Goal: Task Accomplishment & Management: Use online tool/utility

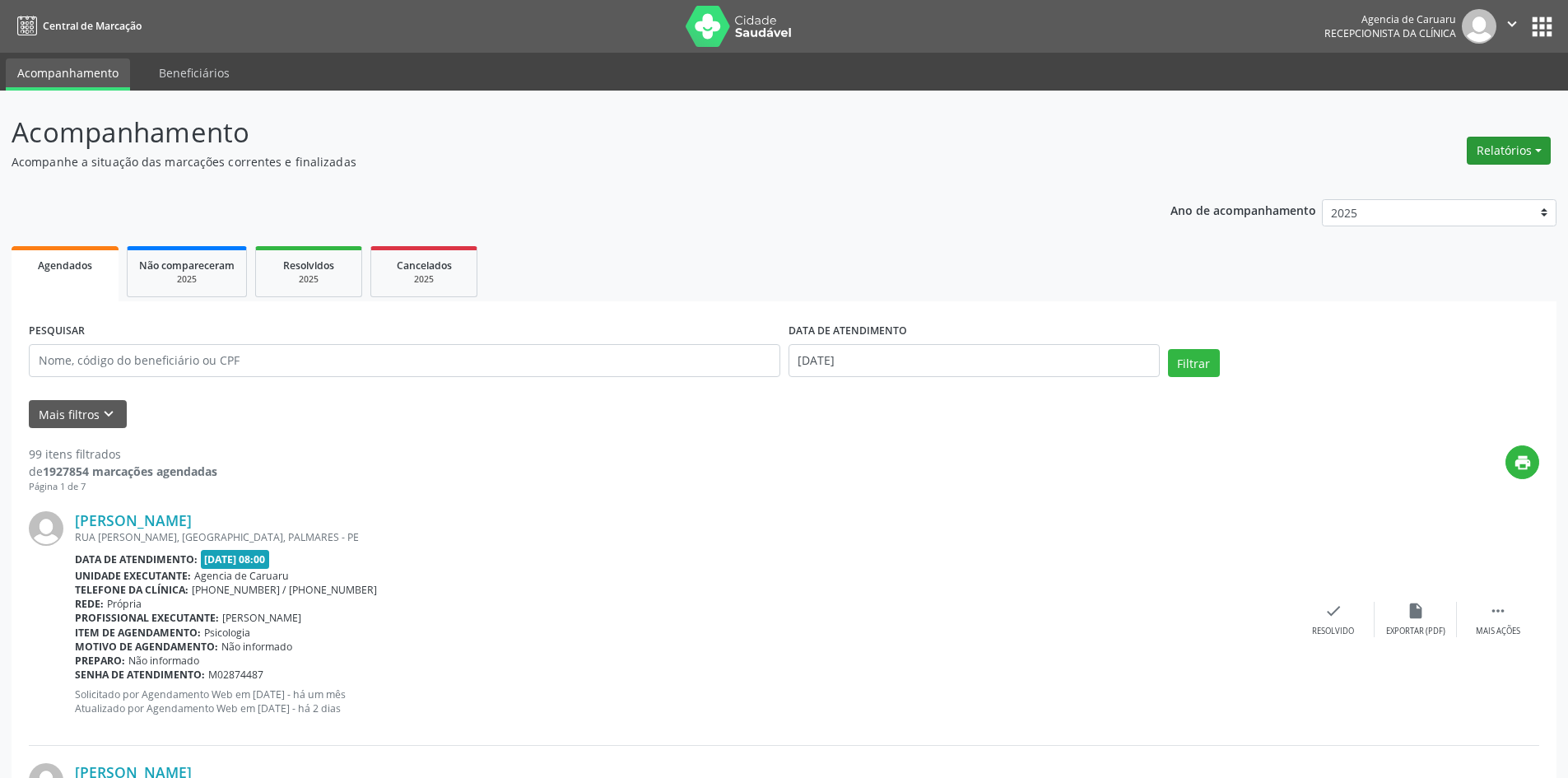
click at [1517, 151] on button "Relatórios" at bounding box center [1509, 150] width 84 height 28
click at [1403, 186] on link "Agendamentos" at bounding box center [1463, 186] width 177 height 24
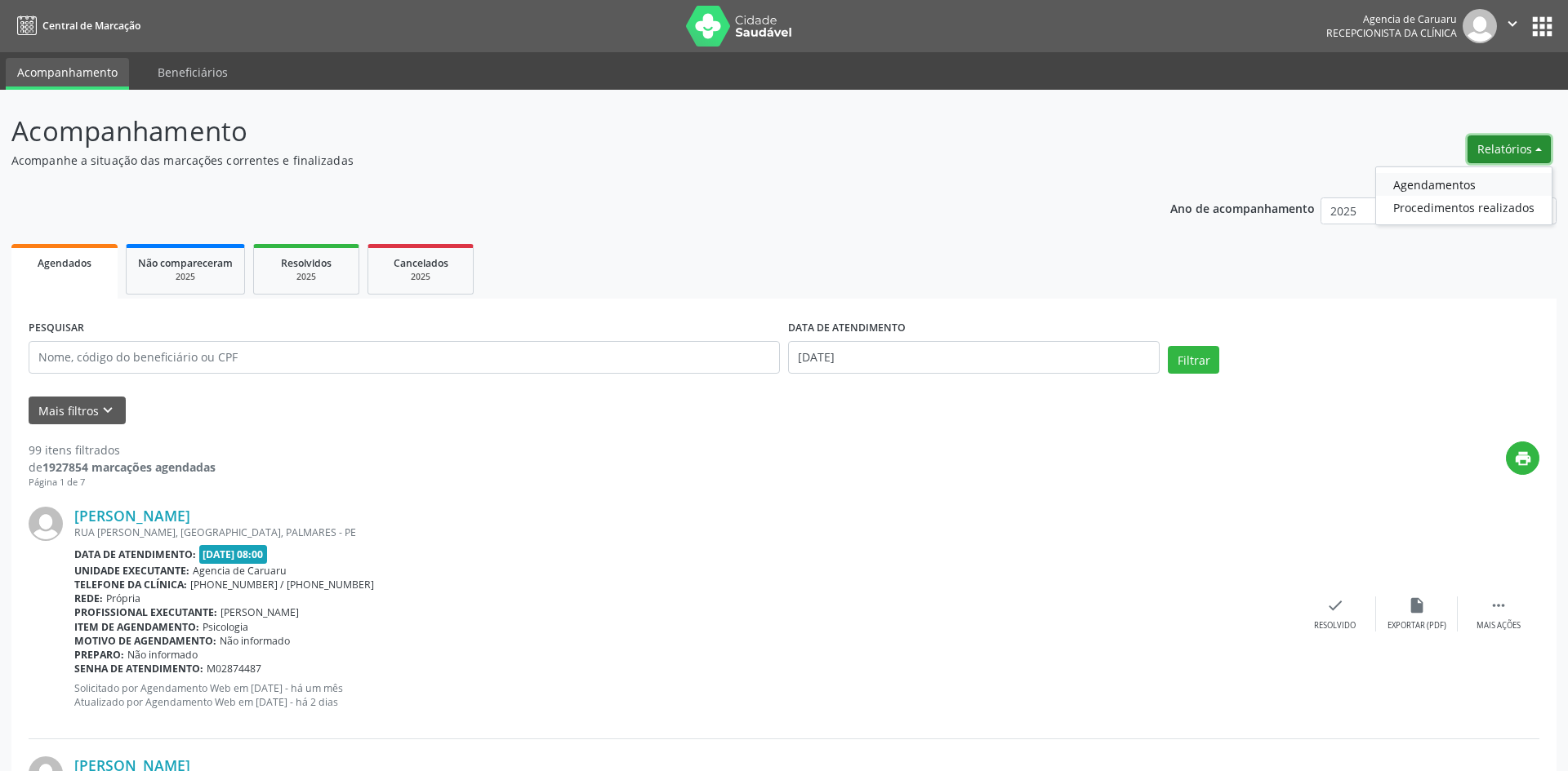
select select "8"
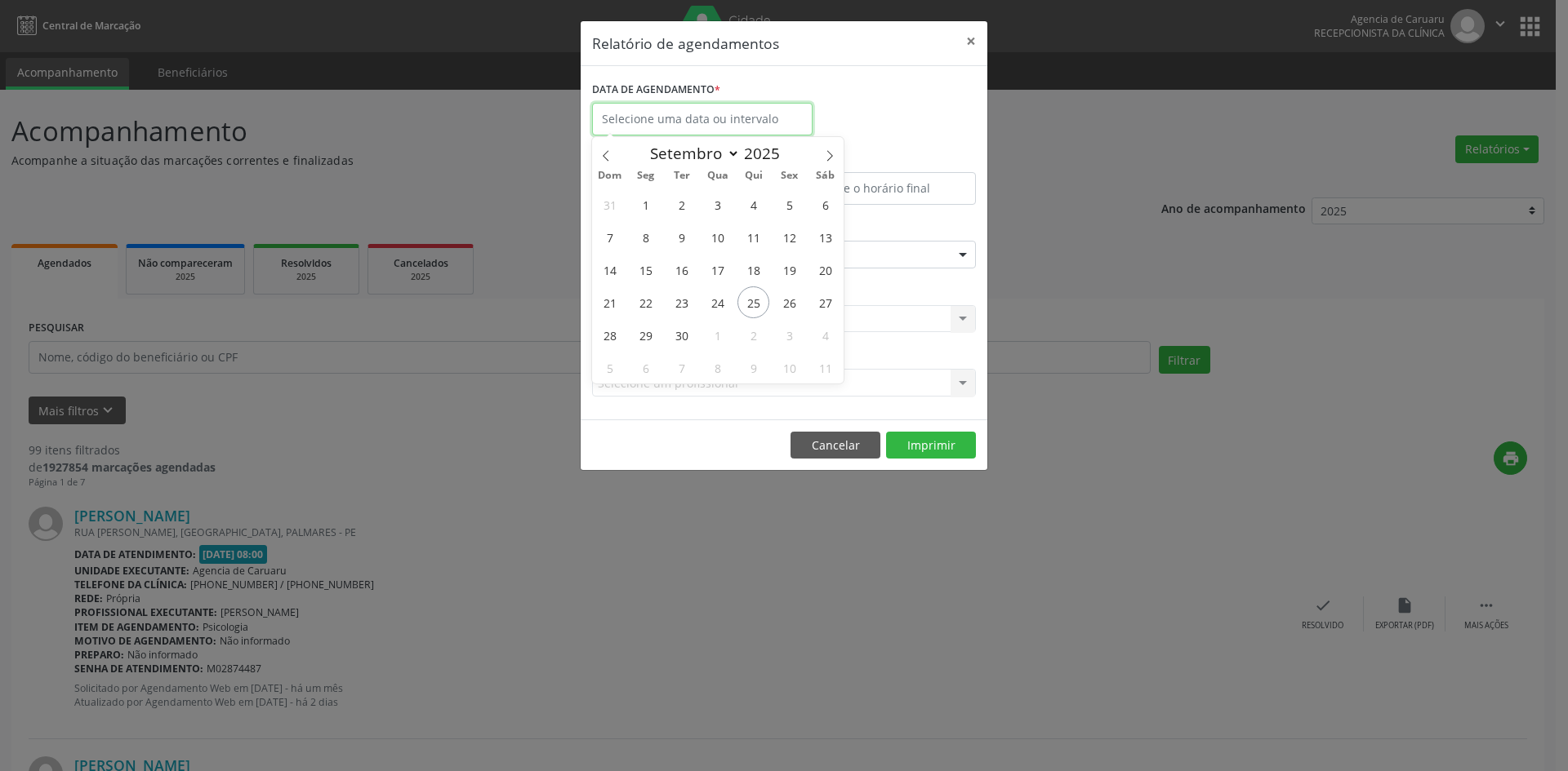
click at [673, 123] on input "text" at bounding box center [702, 120] width 221 height 33
click at [643, 338] on span "29" at bounding box center [645, 334] width 32 height 32
type input "[DATE]"
click at [643, 338] on span "29" at bounding box center [645, 334] width 32 height 32
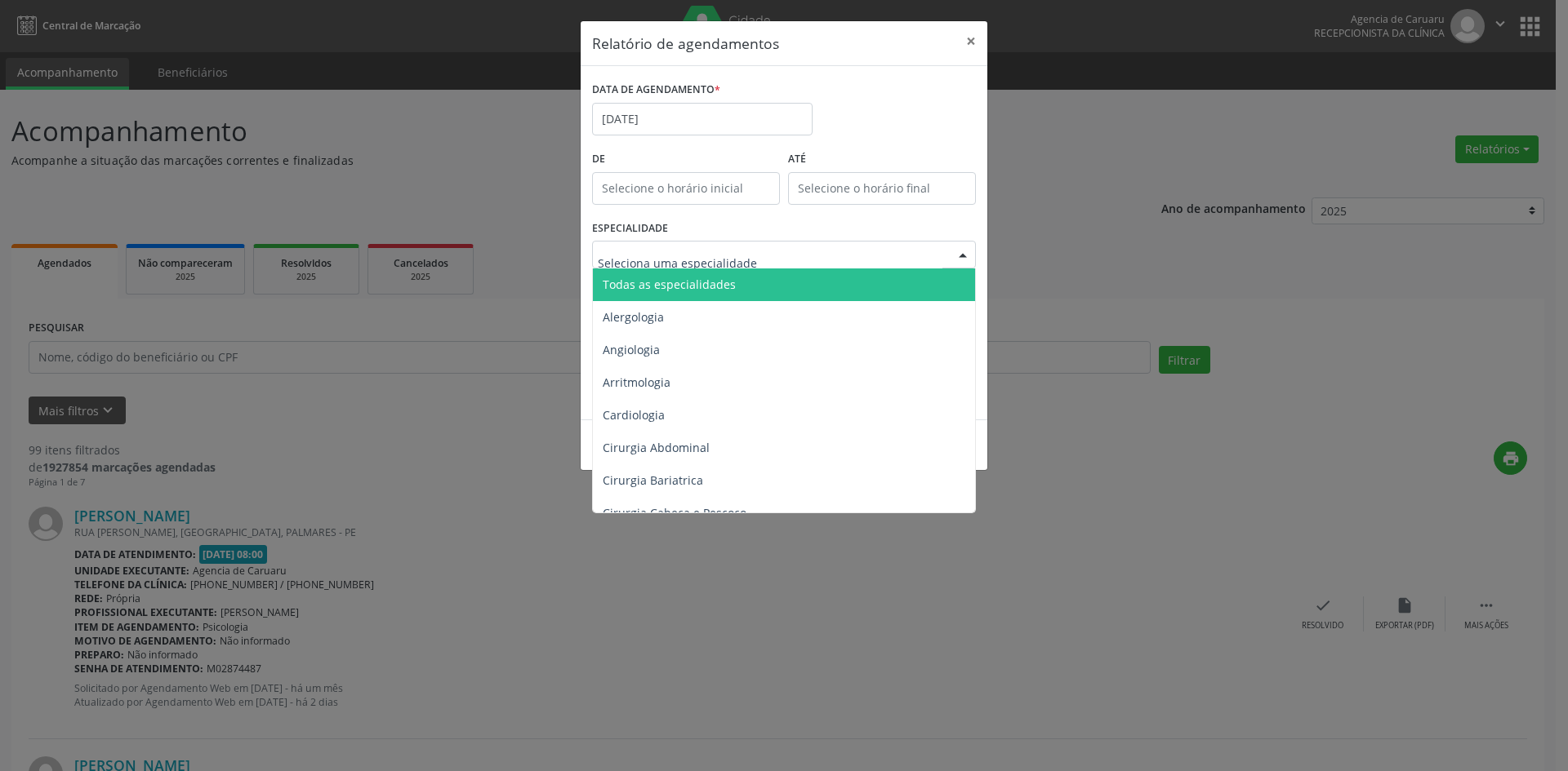
click at [648, 277] on span "Todas as especialidades" at bounding box center [669, 285] width 133 height 16
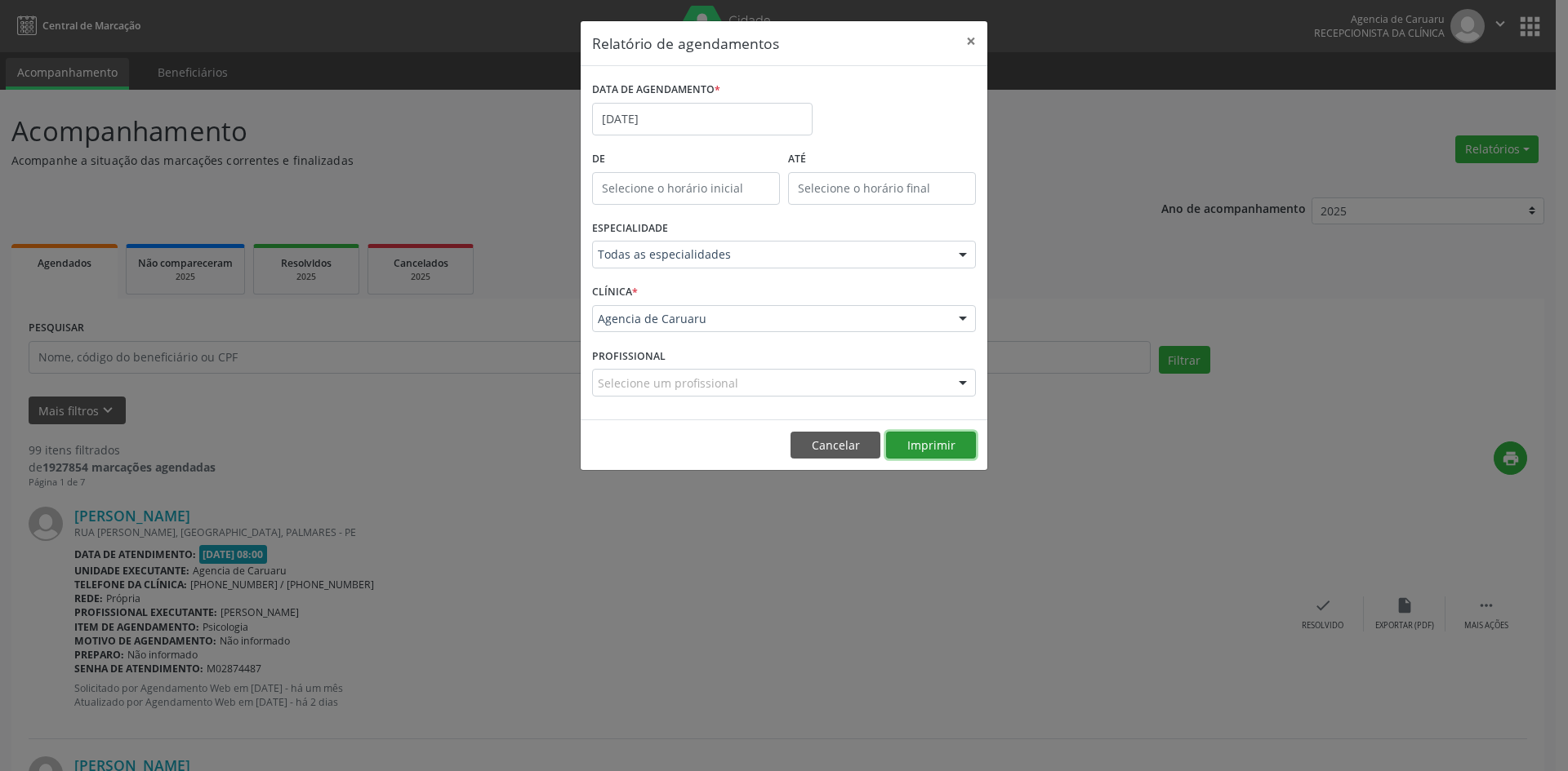
click at [953, 440] on button "Imprimir" at bounding box center [931, 445] width 89 height 28
click at [886, 432] on button "Imprimir" at bounding box center [931, 445] width 89 height 28
